Goal: Transaction & Acquisition: Purchase product/service

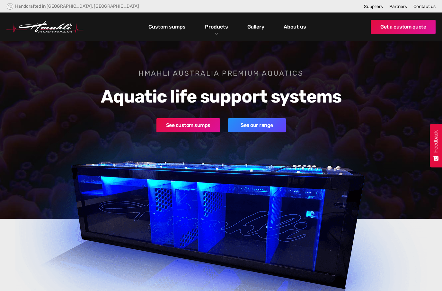
click at [219, 31] on link "Products" at bounding box center [216, 26] width 26 height 9
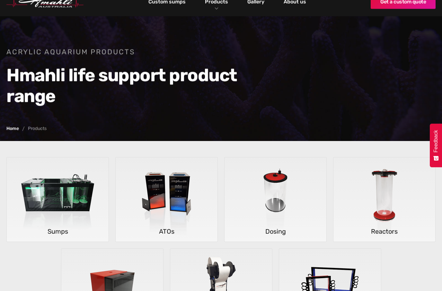
scroll to position [18, 0]
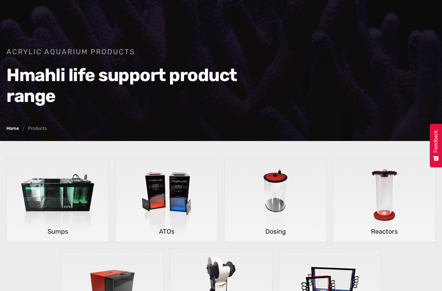
click at [75, 217] on img at bounding box center [57, 200] width 95 height 85
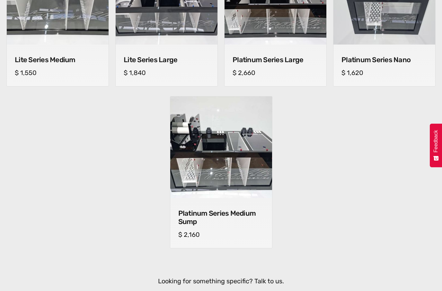
scroll to position [495, 0]
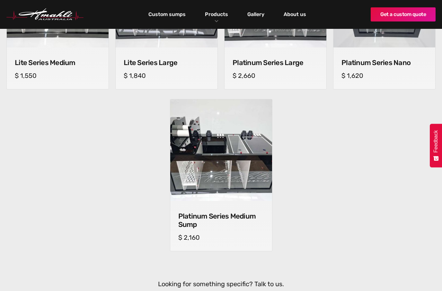
click at [247, 220] on h4 "Platinum Series Medium Sump" at bounding box center [221, 220] width 86 height 17
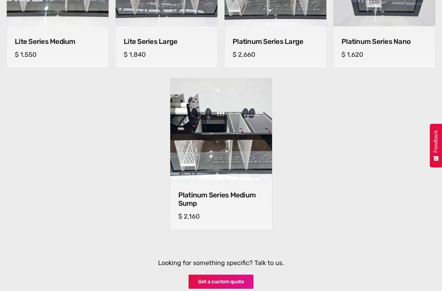
scroll to position [485, 0]
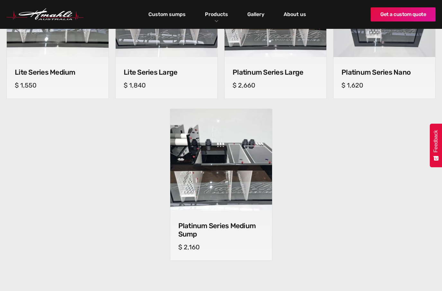
click at [294, 79] on div "Platinum Series Large cm (l) x cm (w) x cm (h) $ 2,660" at bounding box center [275, 78] width 102 height 42
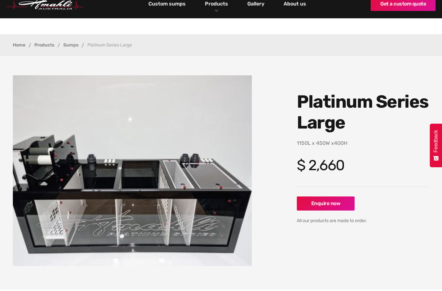
scroll to position [7, 0]
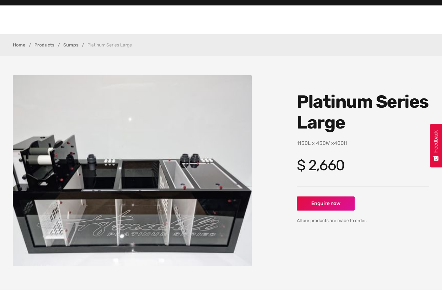
click at [163, 237] on img "open lightbox" at bounding box center [132, 170] width 239 height 191
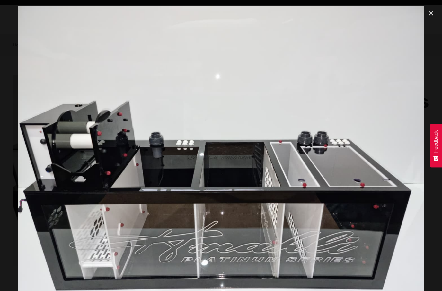
click at [435, 9] on div "close lightbox" at bounding box center [431, 13] width 22 height 14
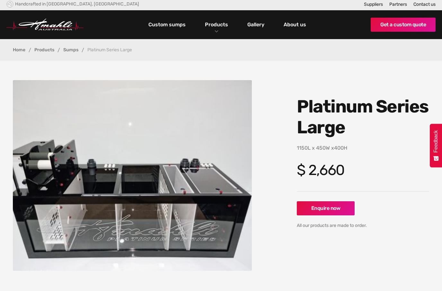
scroll to position [0, 0]
